Goal: Communication & Community: Connect with others

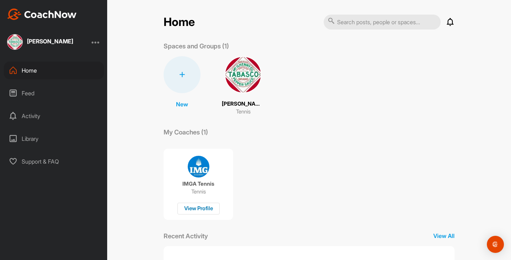
click at [194, 211] on div "View Profile" at bounding box center [199, 208] width 42 height 12
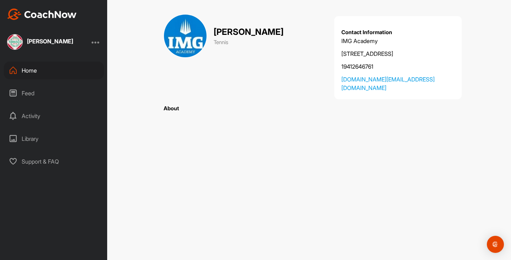
click at [36, 72] on div "Home" at bounding box center [54, 70] width 100 height 18
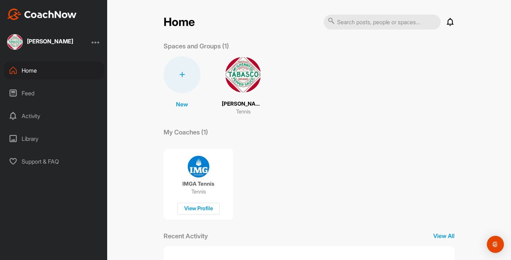
click at [37, 117] on div "Activity" at bounding box center [54, 116] width 100 height 18
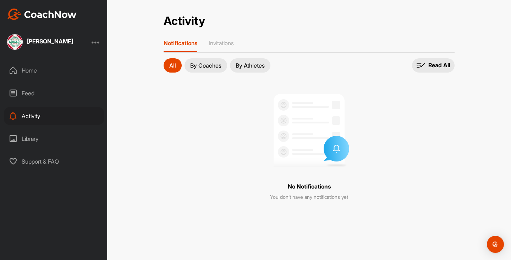
click at [210, 68] on p "By Coaches" at bounding box center [205, 65] width 31 height 6
click at [250, 67] on p "By Athletes" at bounding box center [250, 65] width 29 height 6
click at [228, 44] on p "Invitations" at bounding box center [221, 42] width 25 height 7
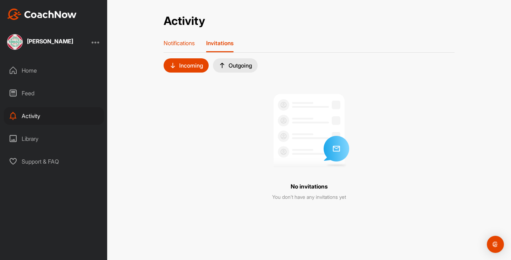
click at [186, 42] on p "Notifications" at bounding box center [179, 42] width 31 height 7
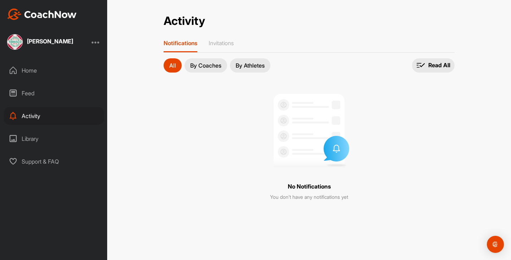
click at [27, 72] on div "Home" at bounding box center [54, 70] width 100 height 18
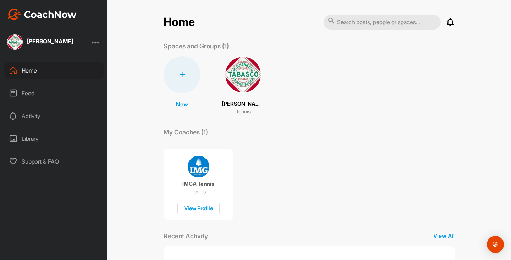
click at [241, 86] on img at bounding box center [243, 74] width 37 height 37
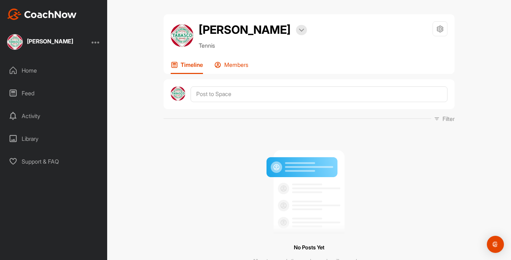
click at [219, 68] on icon at bounding box center [217, 64] width 7 height 7
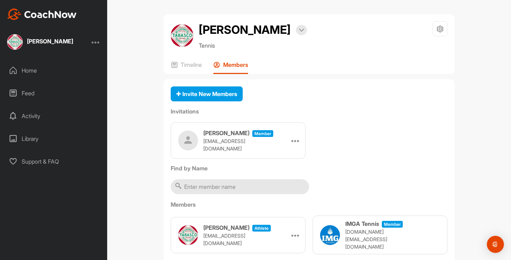
scroll to position [39, 0]
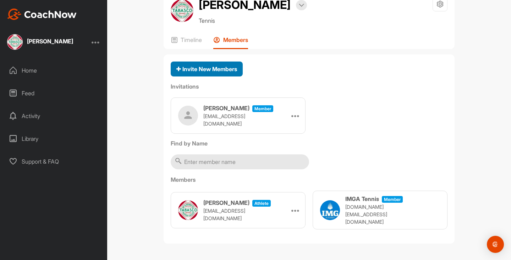
click at [210, 73] on div "Invite New Members" at bounding box center [206, 69] width 61 height 9
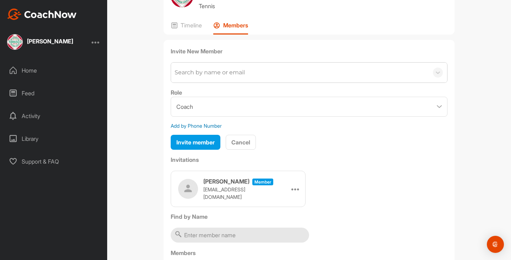
click at [204, 77] on div "Search by name or email" at bounding box center [210, 72] width 70 height 9
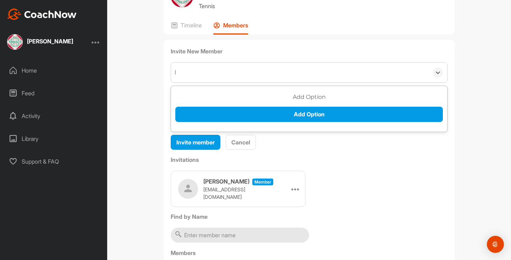
type input "lm"
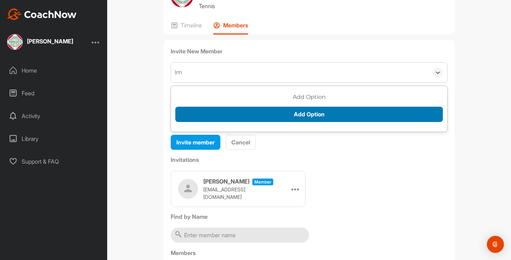
click at [228, 122] on button "Add Option" at bounding box center [309, 114] width 268 height 15
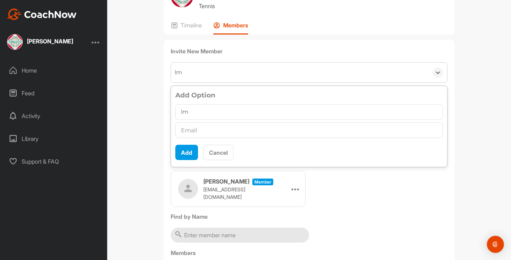
type input "l"
type input "[PERSON_NAME]"
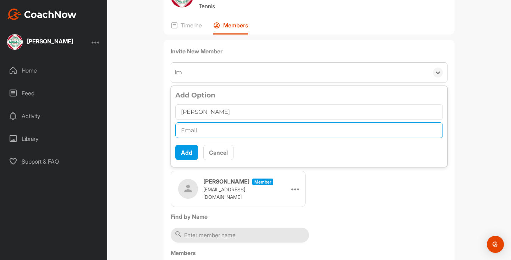
click at [190, 138] on input "text" at bounding box center [309, 130] width 268 height 16
type input "d"
type input "[EMAIL_ADDRESS][DOMAIN_NAME]"
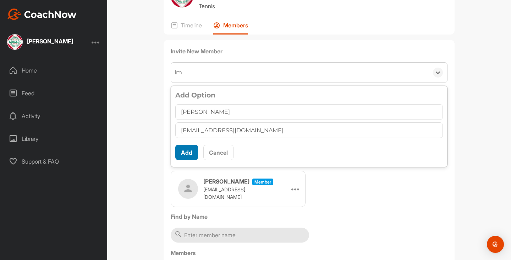
scroll to position [4, 0]
click at [187, 160] on button "Add" at bounding box center [186, 151] width 23 height 15
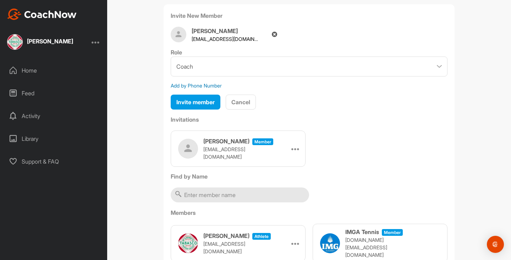
scroll to position [39, 0]
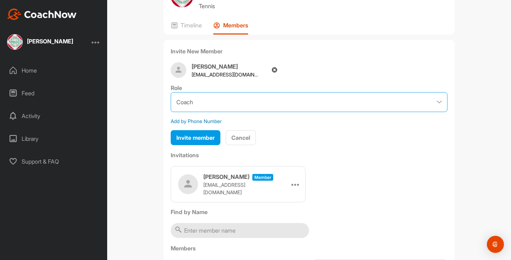
click at [307, 112] on select "Coach Member" at bounding box center [309, 102] width 277 height 20
select select "contributor"
click at [171, 109] on select "Coach Member" at bounding box center [309, 102] width 277 height 20
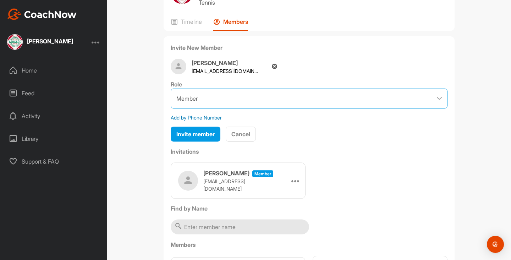
scroll to position [51, 0]
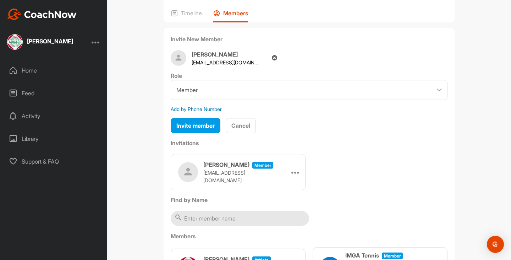
click at [272, 61] on icon at bounding box center [274, 58] width 5 height 6
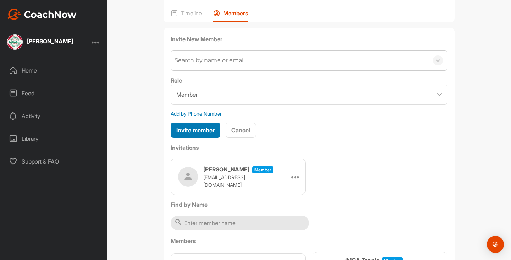
click at [190, 133] on span "Invite member" at bounding box center [195, 129] width 38 height 7
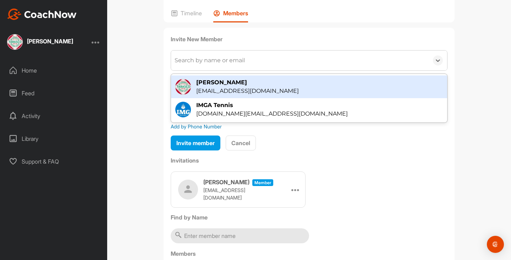
click at [180, 65] on div "Search by name or email" at bounding box center [210, 60] width 70 height 9
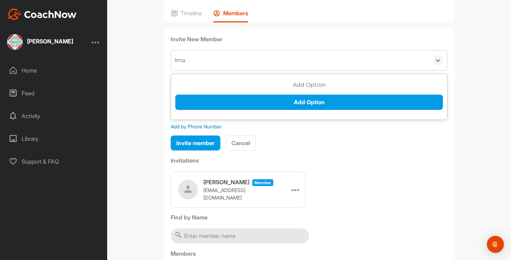
type input "lmar"
click at [218, 110] on div "Add Option Add Option" at bounding box center [309, 98] width 268 height 34
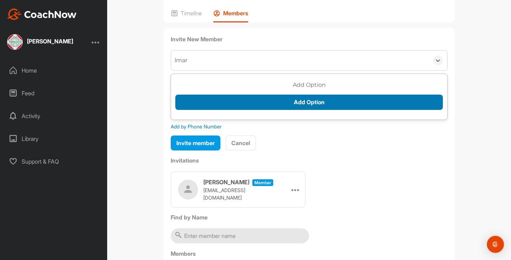
click at [217, 110] on button "Add Option" at bounding box center [309, 101] width 268 height 15
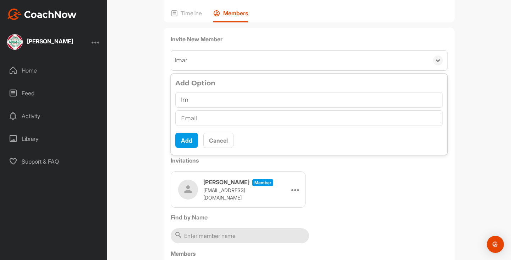
type input "l"
type input "[PERSON_NAME]"
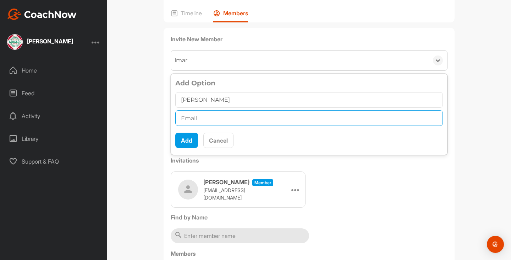
click at [218, 126] on input "text" at bounding box center [309, 118] width 268 height 16
type input "[EMAIL_ADDRESS][DOMAIN_NAME]"
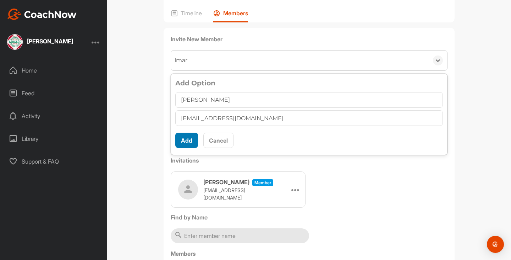
scroll to position [4, 0]
click at [179, 148] on button "Add" at bounding box center [186, 139] width 23 height 15
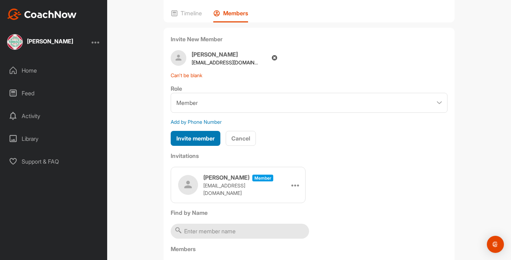
click at [200, 142] on span "Invite member" at bounding box center [195, 138] width 38 height 7
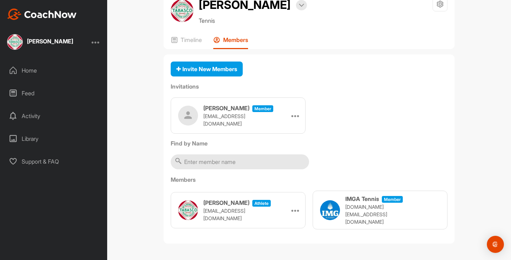
scroll to position [0, 0]
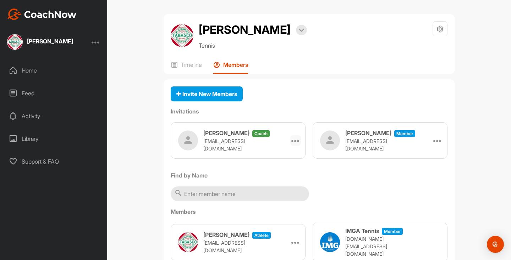
click at [295, 144] on icon at bounding box center [295, 140] width 9 height 9
click at [275, 171] on li "Edit" at bounding box center [282, 160] width 38 height 22
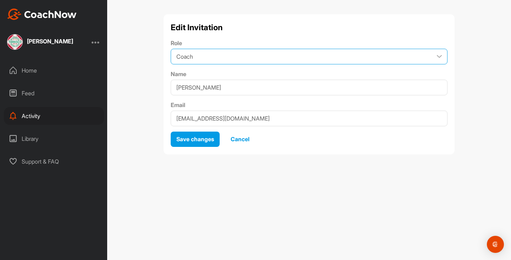
click at [237, 56] on select "Coach Member" at bounding box center [309, 57] width 277 height 16
select select "contributor"
click at [171, 49] on select "Coach Member" at bounding box center [309, 57] width 277 height 16
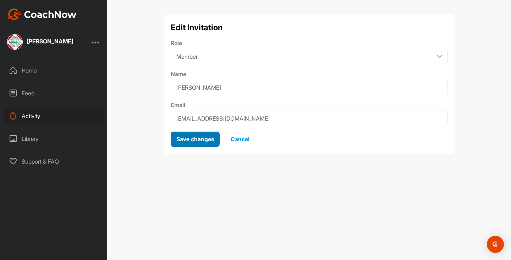
click at [204, 140] on span "Save changes" at bounding box center [195, 138] width 38 height 7
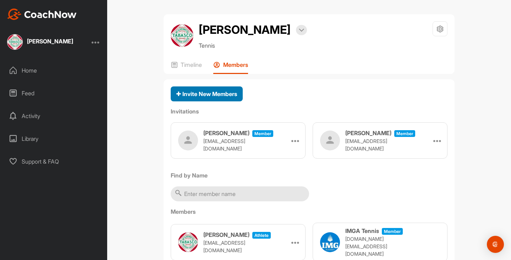
click at [216, 97] on span "Invite New Members" at bounding box center [206, 93] width 61 height 7
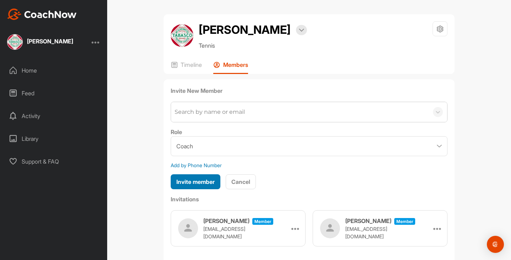
click at [204, 185] on span "Invite member" at bounding box center [195, 181] width 38 height 7
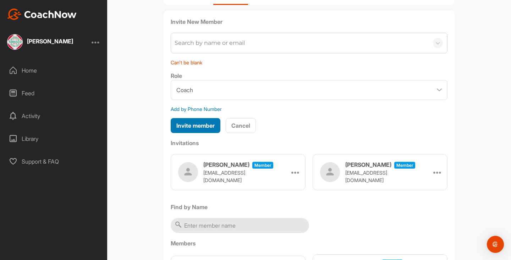
scroll to position [40, 0]
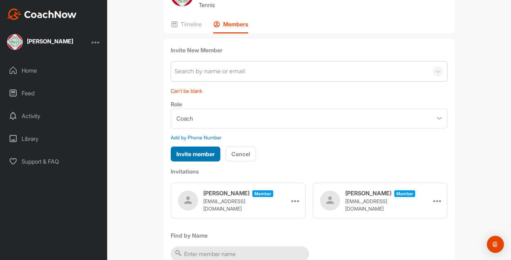
click at [205, 157] on span "Invite member" at bounding box center [195, 153] width 38 height 7
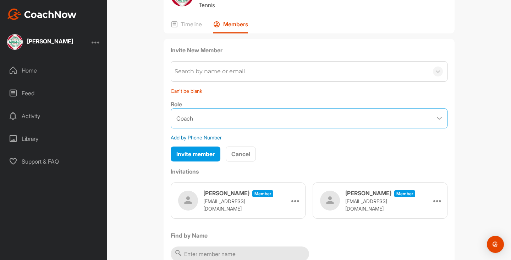
click at [196, 128] on select "Coach Member" at bounding box center [309, 118] width 277 height 20
select select "contributor"
click at [171, 125] on select "Coach Member" at bounding box center [309, 118] width 277 height 20
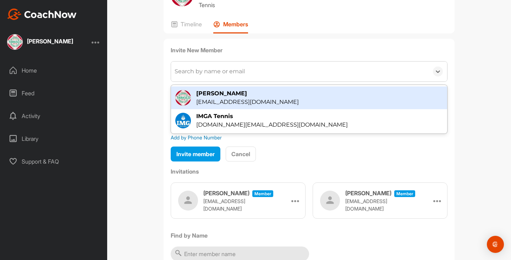
click at [201, 81] on div "Search by name or email" at bounding box center [300, 71] width 258 height 20
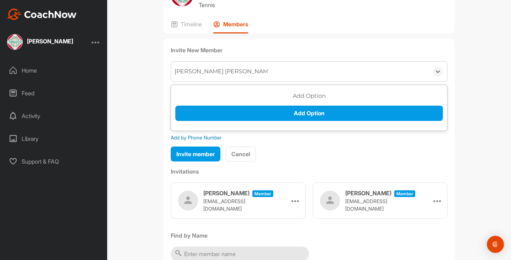
type input "[PERSON_NAME] [PERSON_NAME] [PERSON_NAME]"
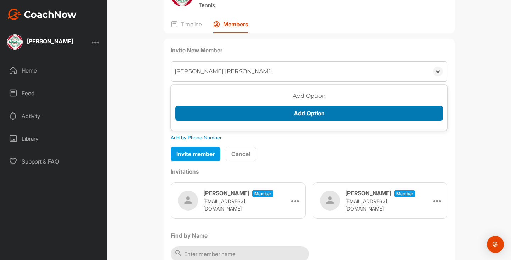
click at [266, 121] on button "Add Option" at bounding box center [309, 112] width 268 height 15
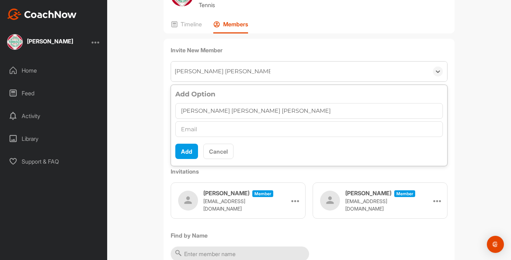
click at [229, 137] on input "text" at bounding box center [309, 129] width 268 height 16
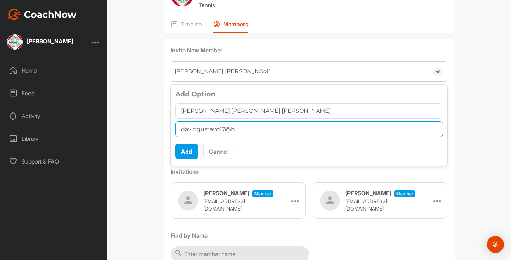
click at [247, 137] on input "davidgustavo17@h" at bounding box center [309, 129] width 268 height 16
type input "[EMAIL_ADDRESS][DOMAIN_NAME]"
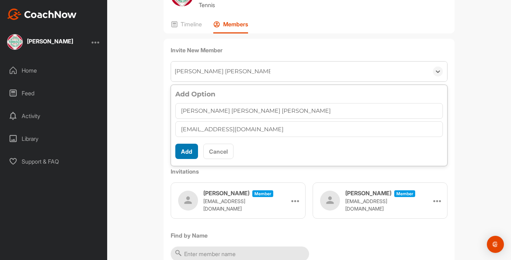
scroll to position [4, 0]
click at [186, 159] on button "Add" at bounding box center [186, 150] width 23 height 15
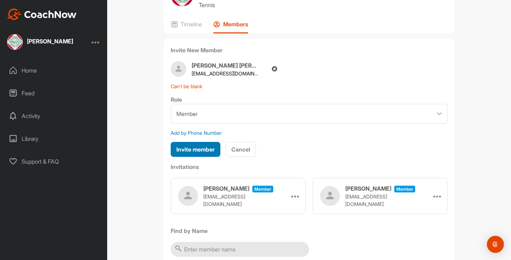
click at [196, 153] on span "Invite member" at bounding box center [195, 149] width 38 height 7
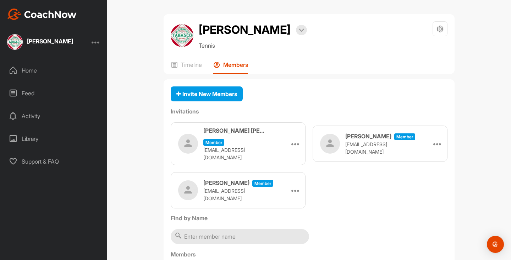
scroll to position [36, 0]
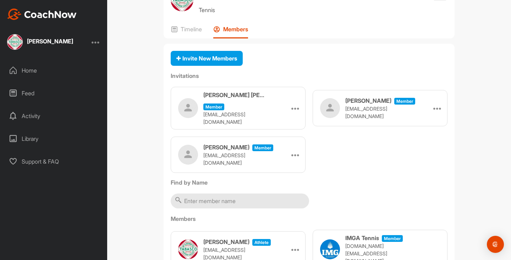
click at [31, 73] on div "Home" at bounding box center [54, 70] width 100 height 18
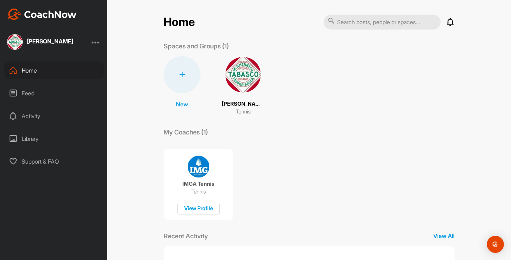
click at [38, 112] on div "Activity" at bounding box center [54, 116] width 100 height 18
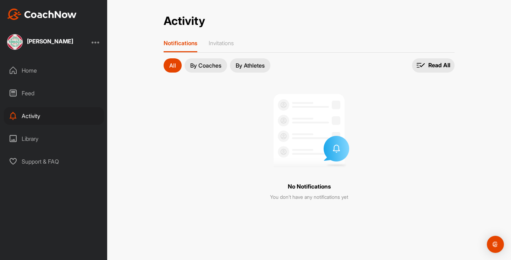
click at [31, 71] on div "Home" at bounding box center [54, 70] width 100 height 18
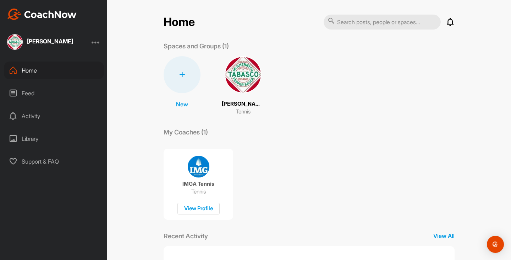
click at [97, 44] on div at bounding box center [96, 42] width 9 height 9
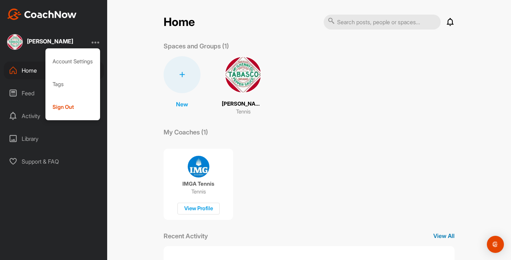
click at [438, 235] on p "View All" at bounding box center [443, 235] width 21 height 9
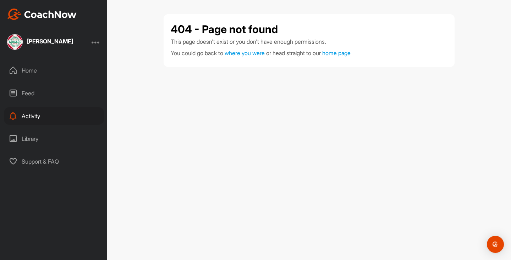
click at [16, 43] on img at bounding box center [15, 42] width 16 height 16
click at [243, 51] on span "where you were" at bounding box center [245, 52] width 40 height 7
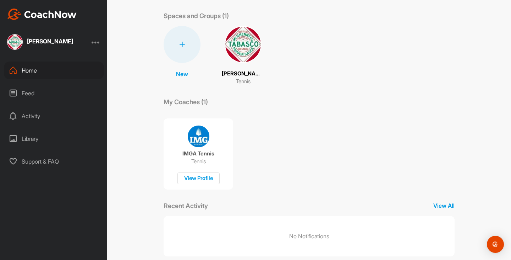
scroll to position [43, 0]
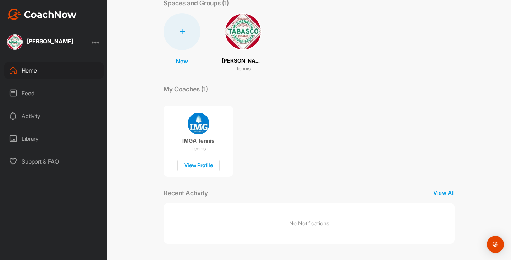
click at [33, 142] on div "Library" at bounding box center [54, 139] width 100 height 18
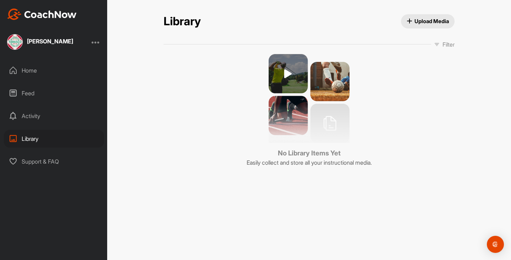
click at [34, 120] on div "Activity" at bounding box center [54, 116] width 100 height 18
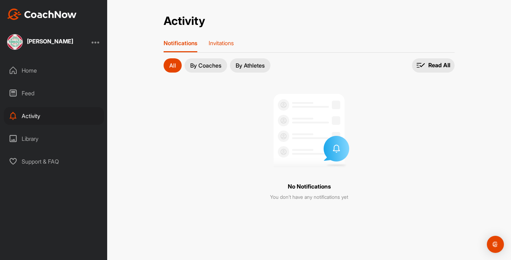
click at [224, 44] on p "Invitations" at bounding box center [221, 42] width 25 height 7
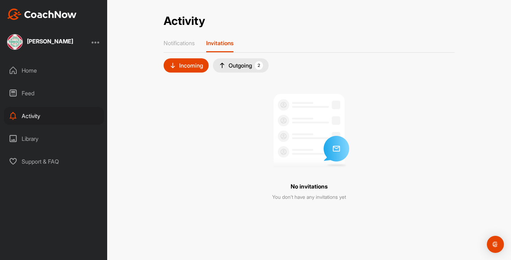
click at [239, 68] on div "Outgoing 2" at bounding box center [241, 65] width 44 height 9
click at [22, 40] on img at bounding box center [15, 42] width 16 height 16
click at [14, 45] on img at bounding box center [15, 42] width 16 height 16
click at [20, 68] on div "Home" at bounding box center [54, 70] width 100 height 18
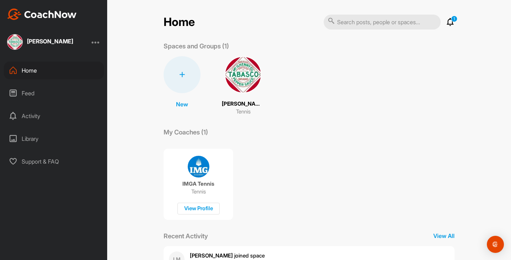
click at [447, 23] on icon at bounding box center [450, 22] width 9 height 9
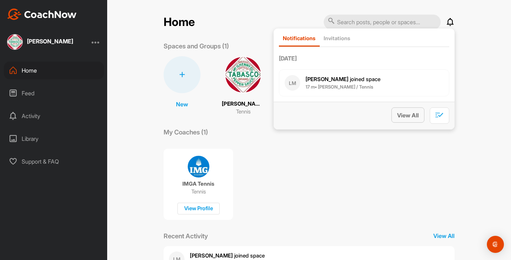
click at [397, 114] on span "View All" at bounding box center [408, 114] width 22 height 7
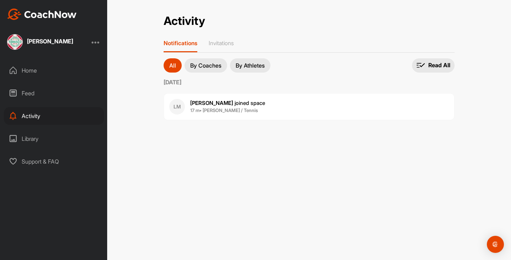
click at [214, 67] on p "By Coaches" at bounding box center [205, 65] width 31 height 6
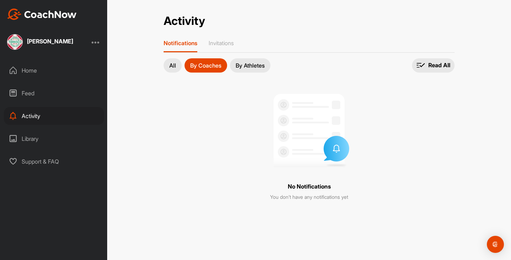
click at [263, 69] on button "By Athletes" at bounding box center [250, 65] width 40 height 14
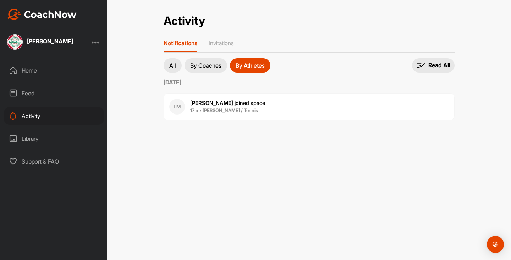
click at [168, 66] on button "All" at bounding box center [173, 65] width 18 height 14
click at [209, 107] on p "[PERSON_NAME] joined space" at bounding box center [227, 103] width 75 height 8
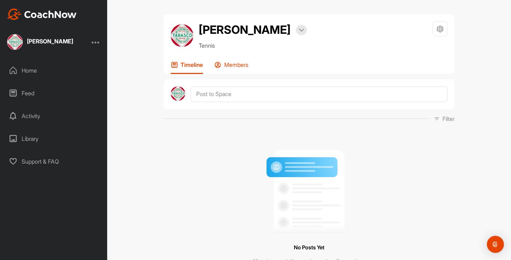
click at [232, 68] on p "Members" at bounding box center [236, 64] width 24 height 7
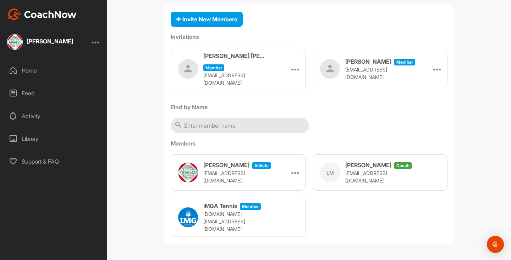
scroll to position [83, 0]
click at [401, 169] on span "coach" at bounding box center [402, 165] width 17 height 7
